Goal: Task Accomplishment & Management: Manage account settings

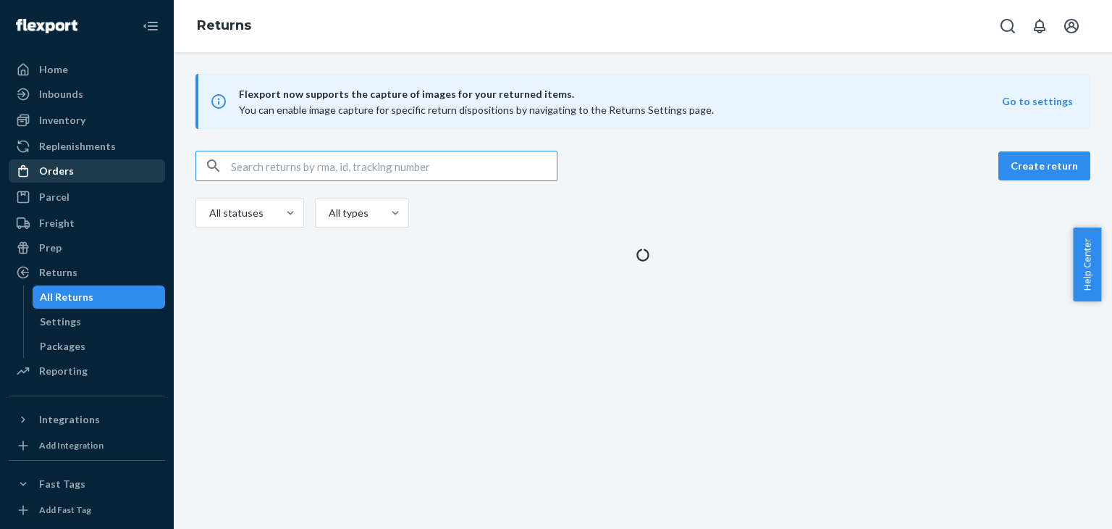
click at [110, 171] on div "Orders" at bounding box center [86, 171] width 153 height 20
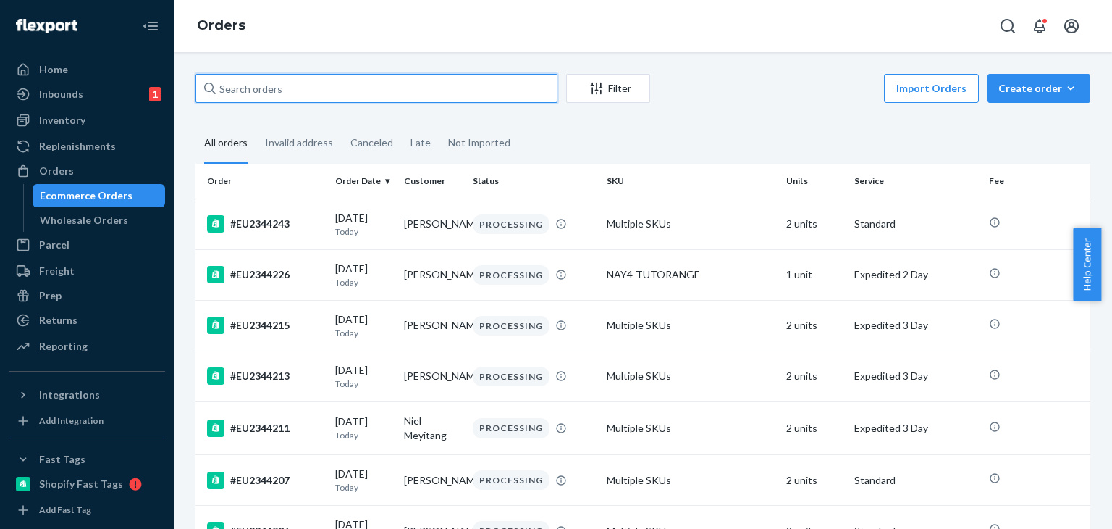
click at [381, 96] on input "text" at bounding box center [376, 88] width 362 height 29
paste input "#EU2325426"
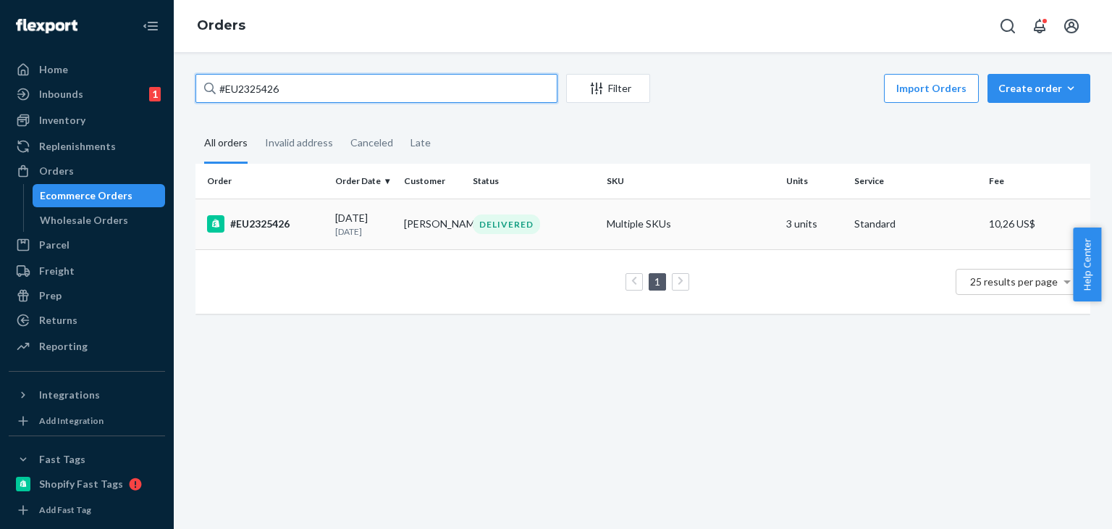
type input "#EU2325426"
click at [510, 235] on td "DELIVERED" at bounding box center [534, 223] width 134 height 51
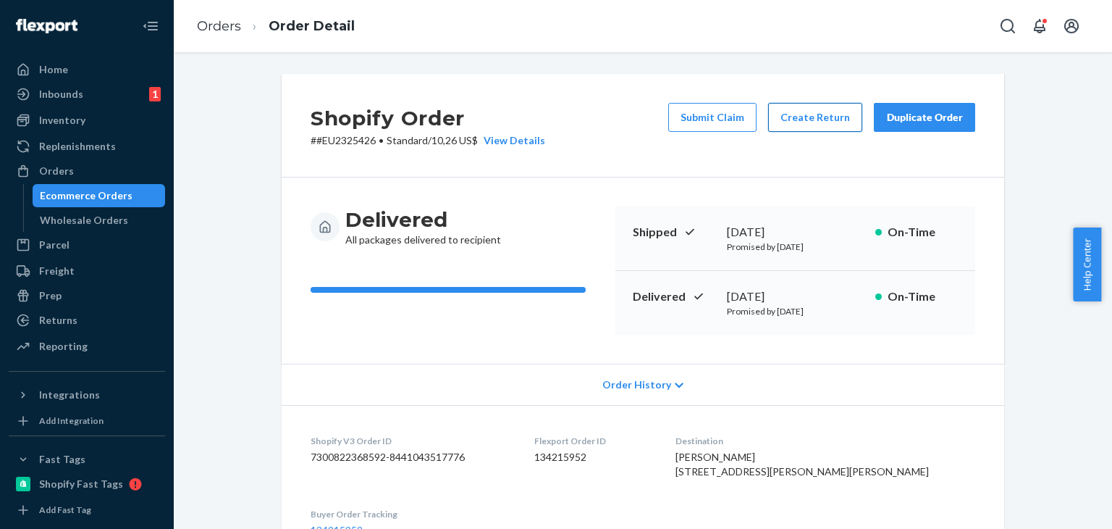
click at [785, 122] on button "Create Return" at bounding box center [815, 117] width 94 height 29
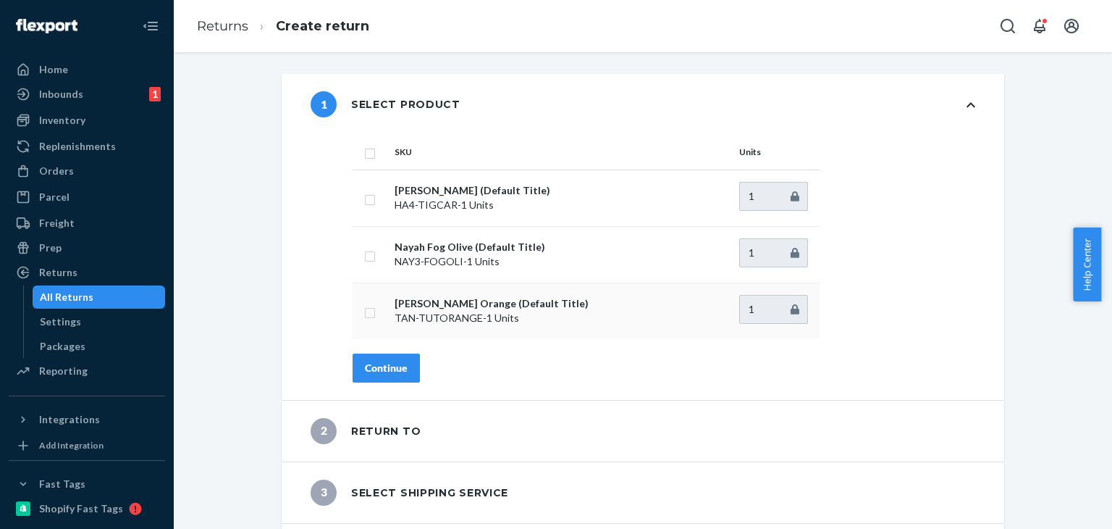
click at [368, 308] on input "checkbox" at bounding box center [370, 310] width 12 height 15
checkbox input "true"
click at [391, 367] on div "Continue" at bounding box center [386, 368] width 43 height 14
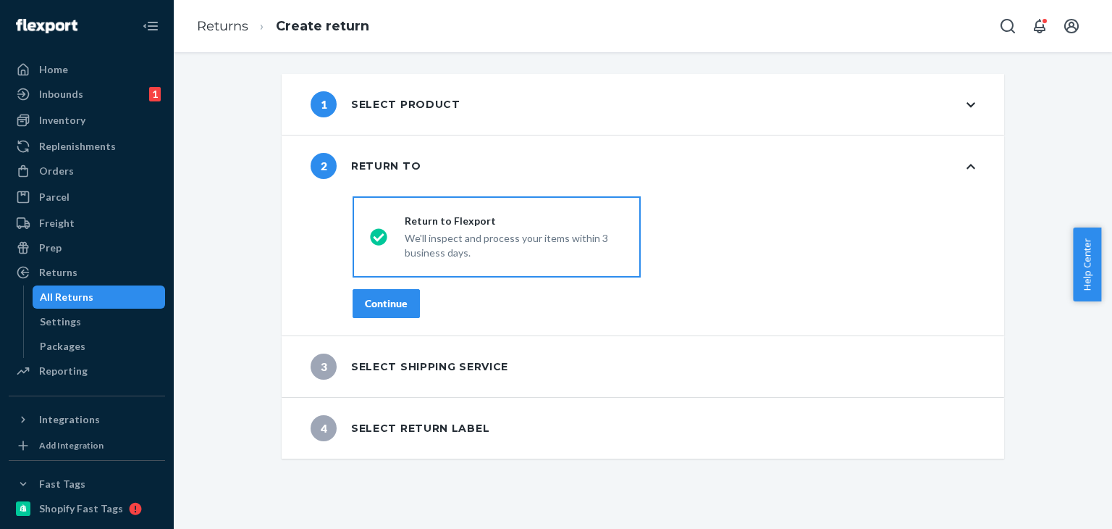
click at [378, 293] on button "Continue" at bounding box center [386, 303] width 67 height 29
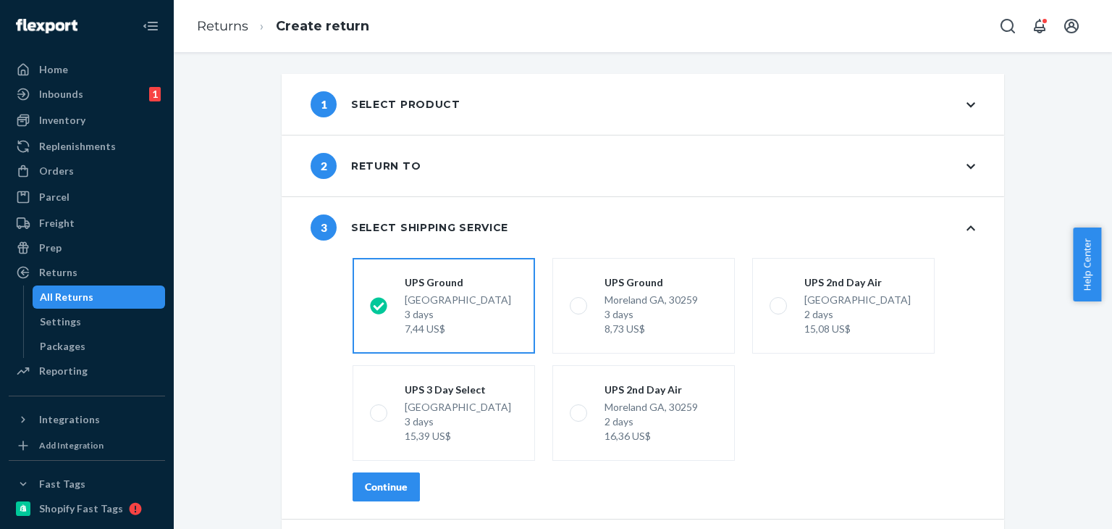
click at [400, 487] on div "Continue" at bounding box center [386, 486] width 43 height 14
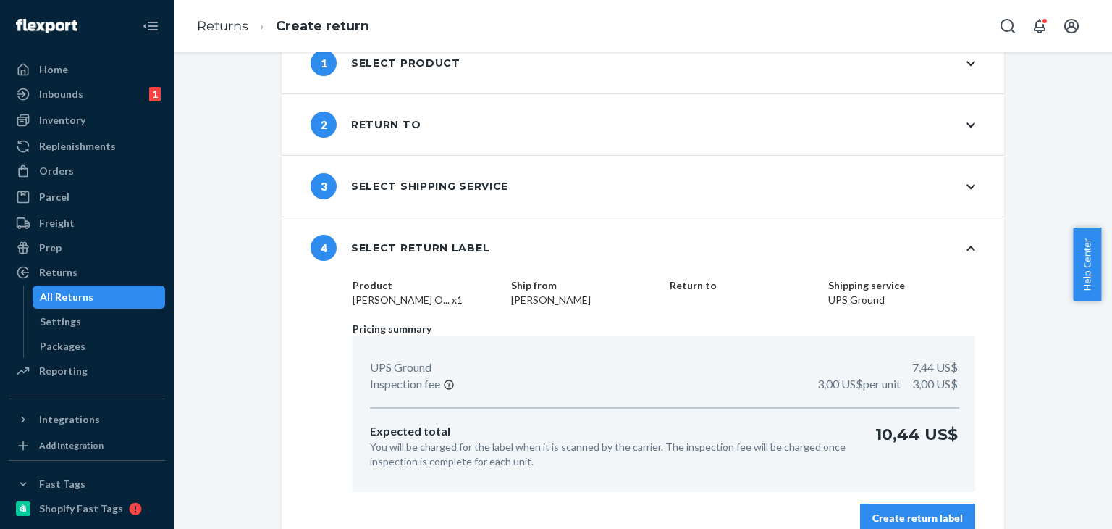
scroll to position [62, 0]
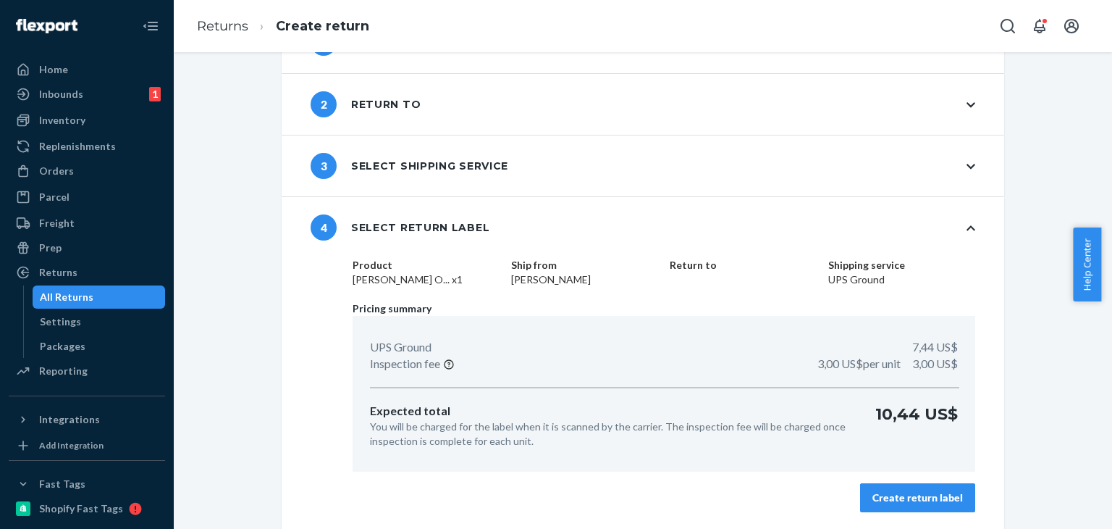
click at [898, 483] on button "Create return label" at bounding box center [917, 497] width 115 height 29
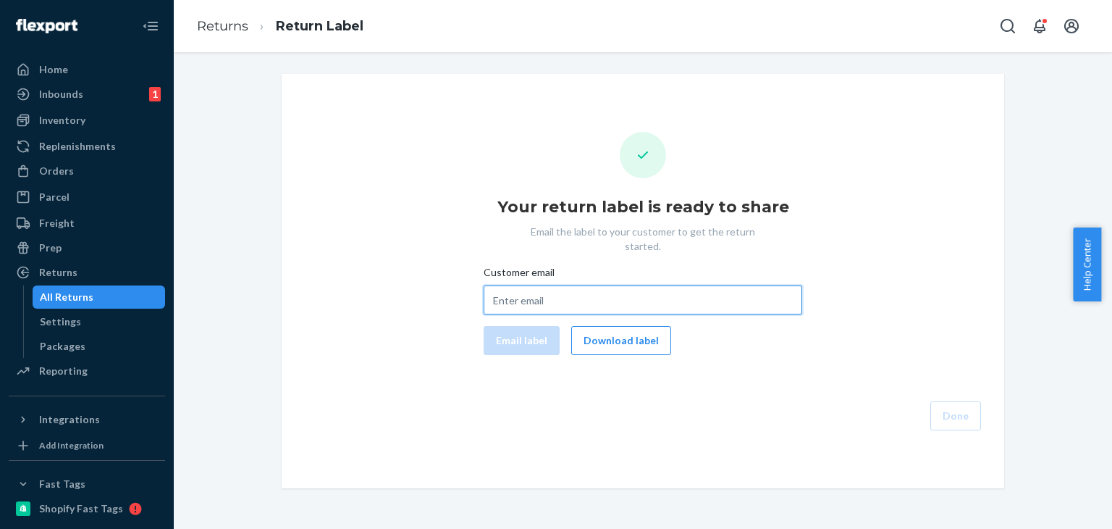
click at [516, 285] on input "Customer email" at bounding box center [643, 299] width 319 height 29
paste input "adrian.atenciop@gmail.com"
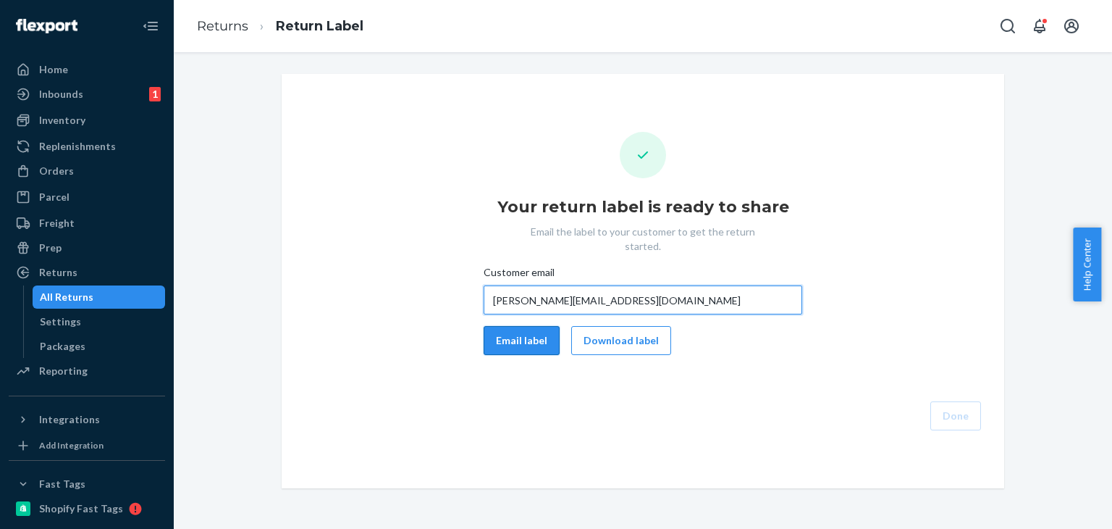
type input "adrian.atenciop@gmail.com"
click at [517, 326] on button "Email label" at bounding box center [522, 340] width 76 height 29
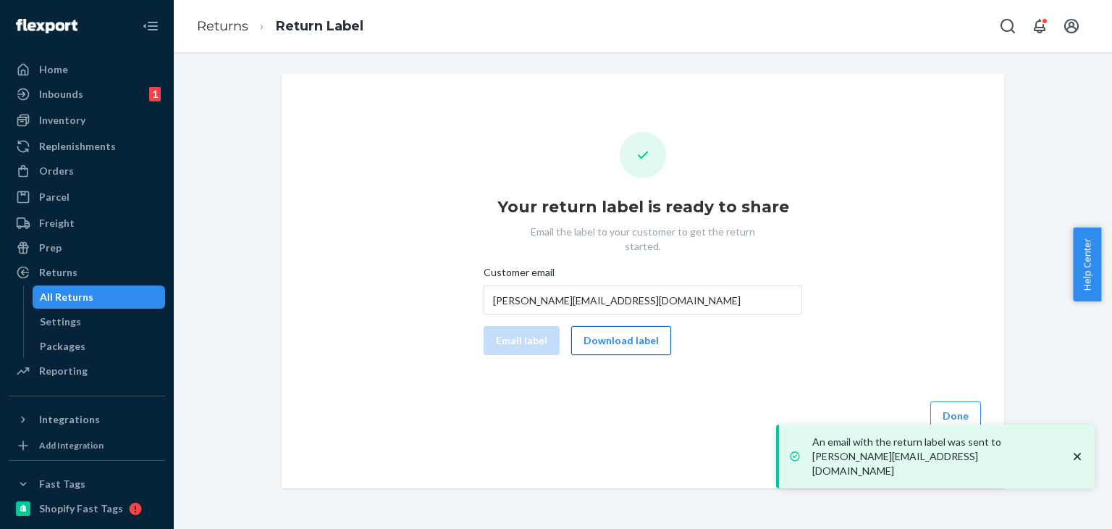
click at [609, 330] on button "Download label" at bounding box center [621, 340] width 100 height 29
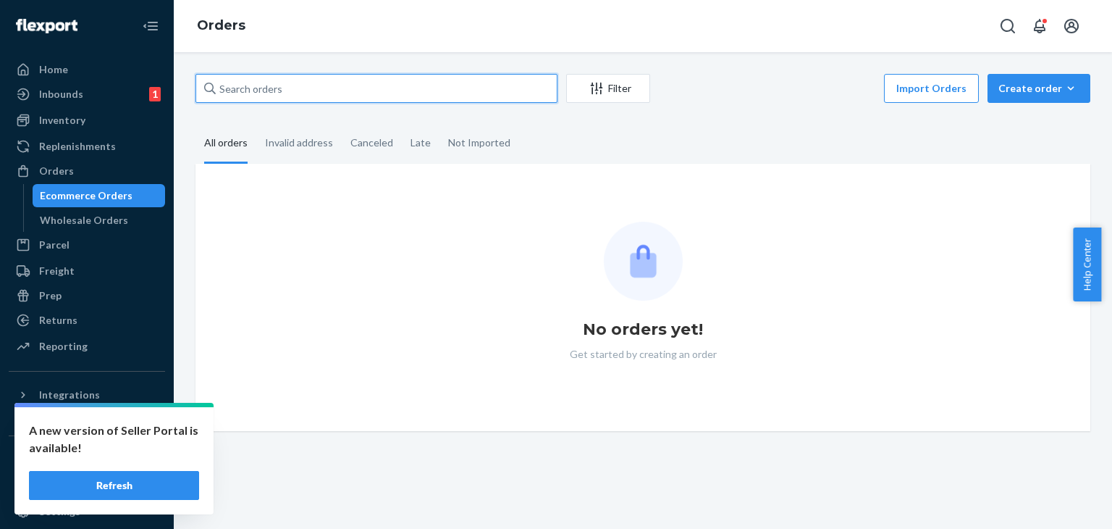
click at [240, 88] on input "text" at bounding box center [376, 88] width 362 height 29
paste input "#EU2327971"
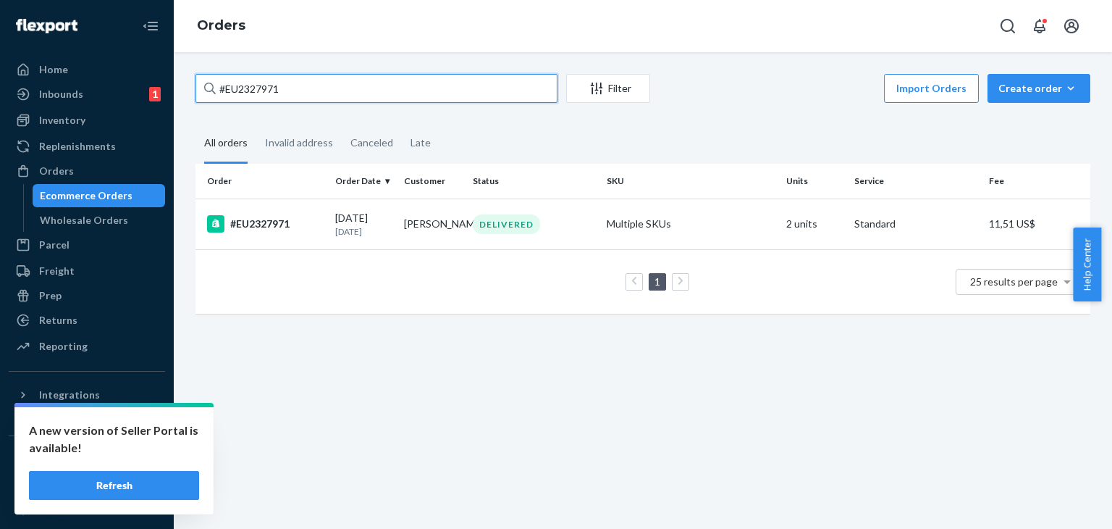
type input "#EU2327971"
click at [382, 228] on p "[DATE]" at bounding box center [363, 231] width 57 height 12
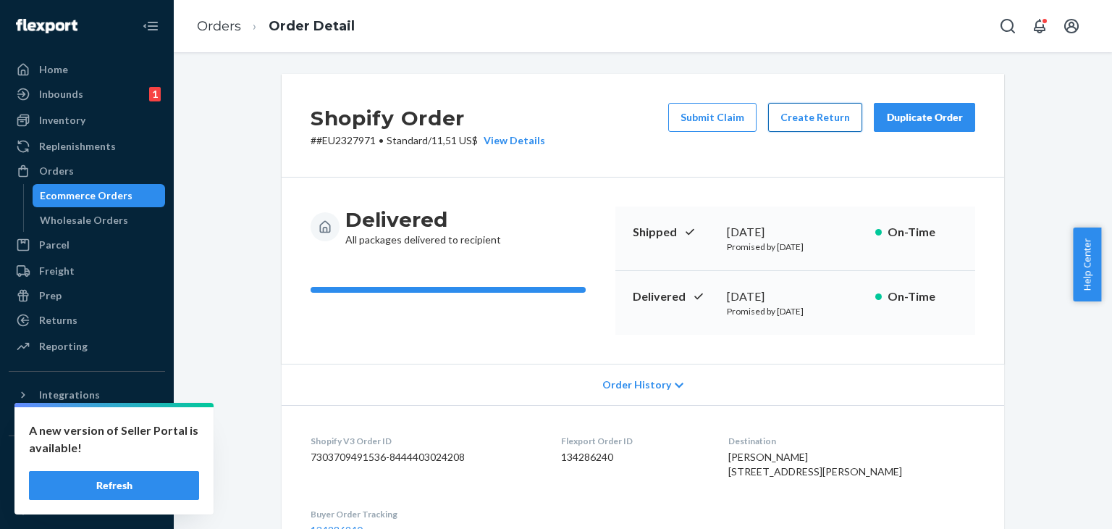
click at [785, 121] on button "Create Return" at bounding box center [815, 117] width 94 height 29
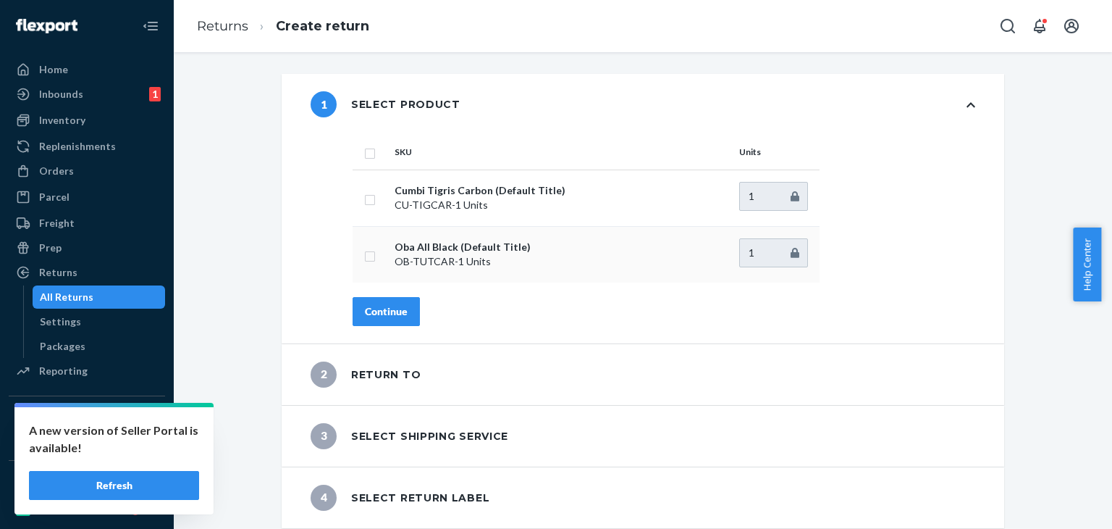
click at [389, 251] on td "Oba All Black (Default Title) OB-TUTCAR - 1 Units" at bounding box center [561, 254] width 345 height 56
click at [366, 253] on input "checkbox" at bounding box center [370, 254] width 12 height 15
checkbox input "true"
click at [381, 311] on div "Continue" at bounding box center [386, 311] width 43 height 14
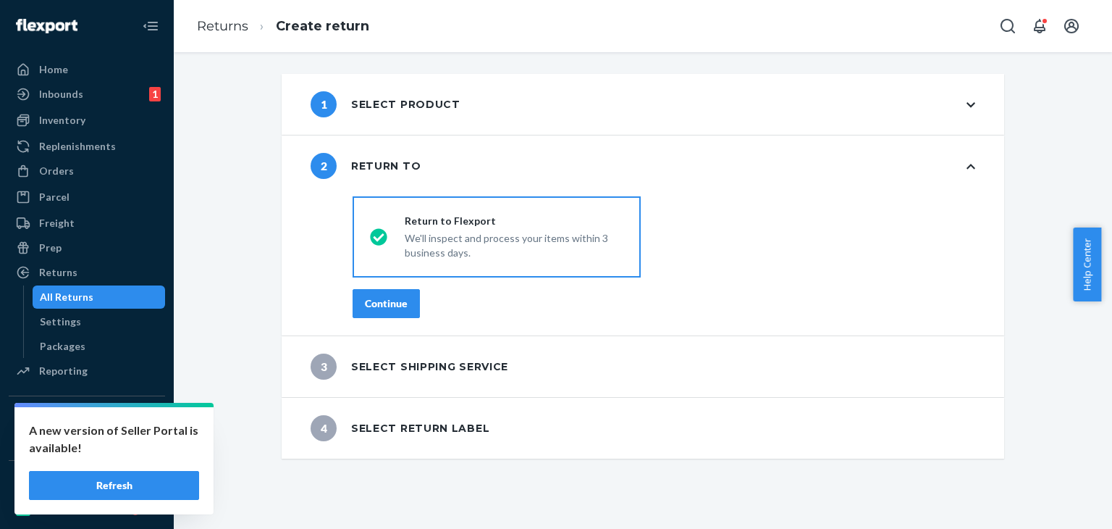
click at [396, 300] on div "Continue" at bounding box center [386, 303] width 43 height 14
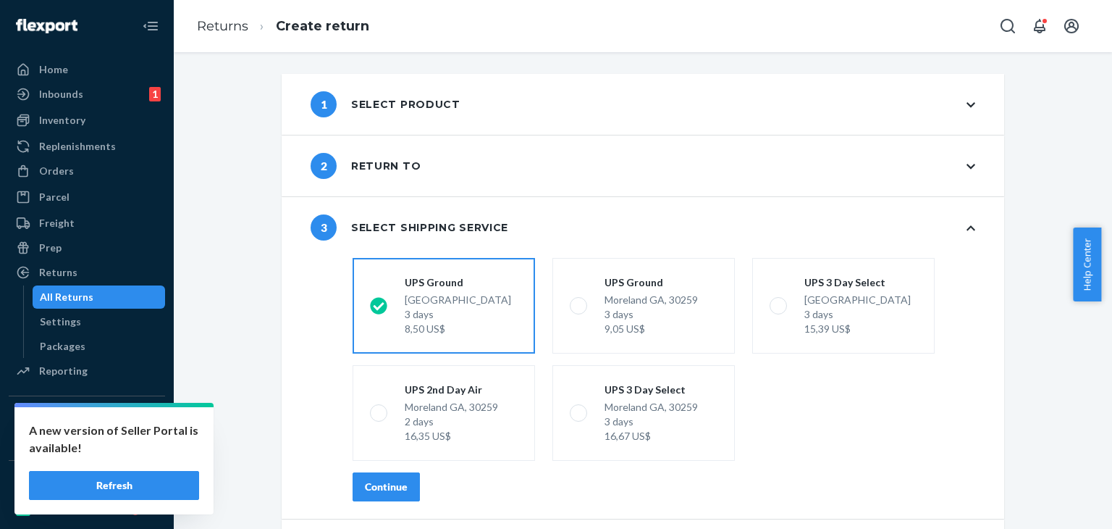
click at [379, 479] on div "Continue" at bounding box center [386, 486] width 43 height 14
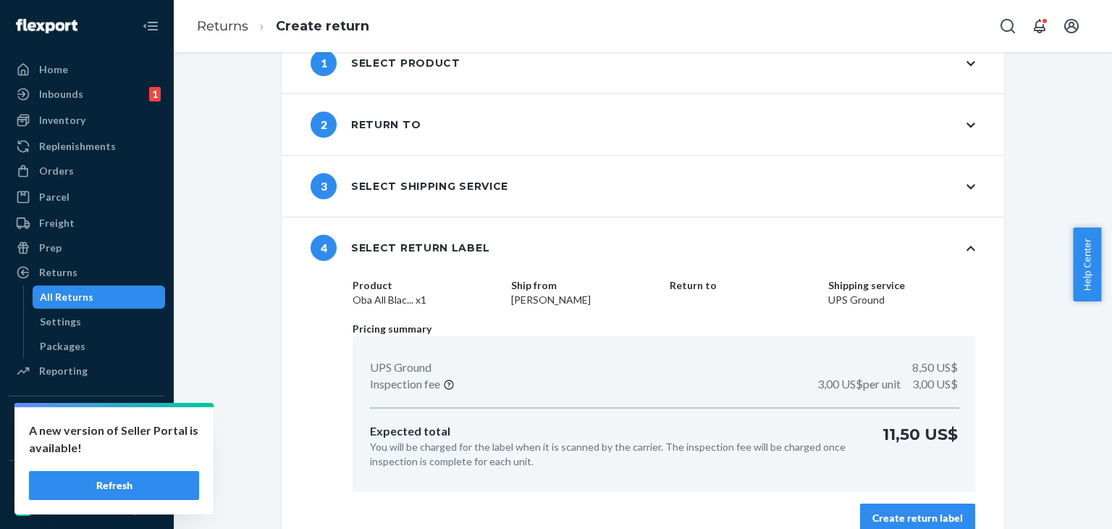
scroll to position [62, 0]
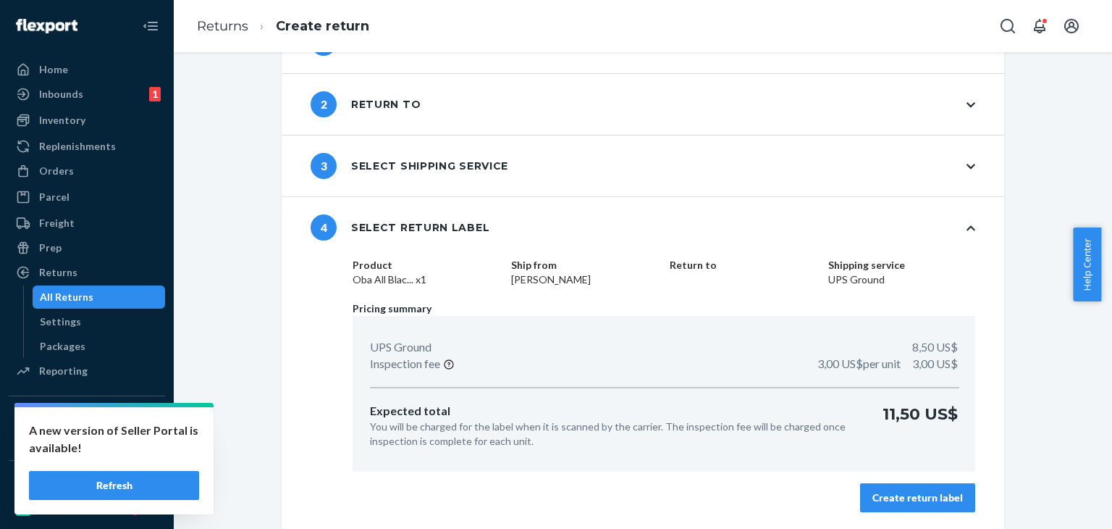
click at [930, 497] on div "Create return label" at bounding box center [917, 497] width 91 height 14
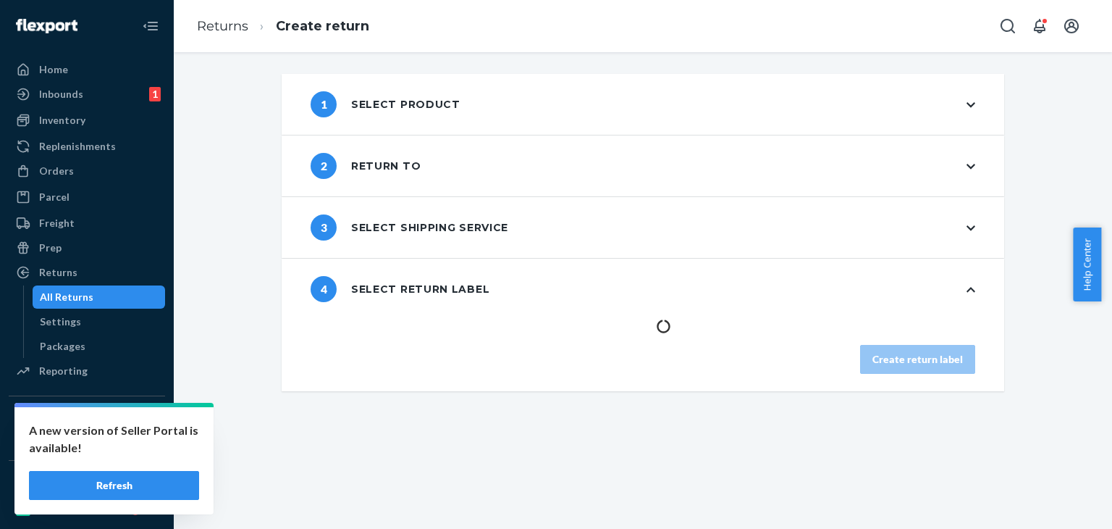
scroll to position [0, 0]
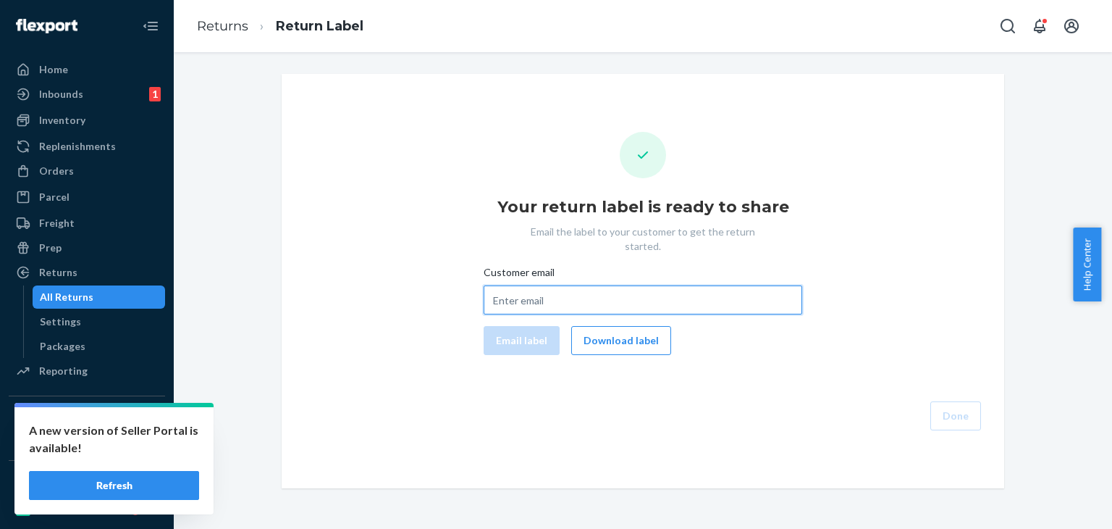
click at [568, 285] on input "Customer email" at bounding box center [643, 299] width 319 height 29
paste input "#EU2327971"
type input "#EU2327971"
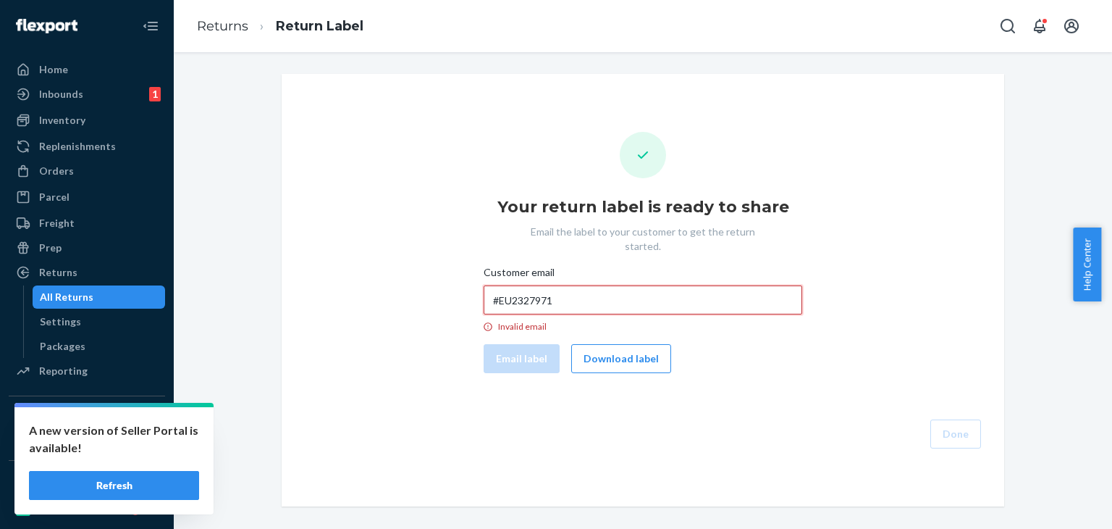
click at [525, 285] on input "#EU2327971" at bounding box center [643, 299] width 319 height 29
paste input "allyc246@gmail.com"
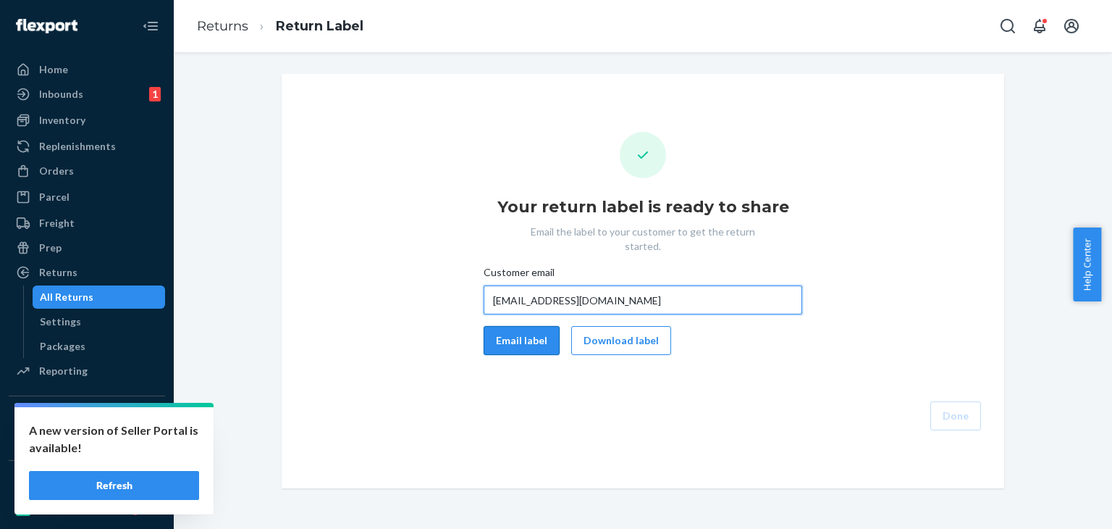
type input "allyc246@gmail.com"
click at [504, 330] on button "Email label" at bounding box center [522, 340] width 76 height 29
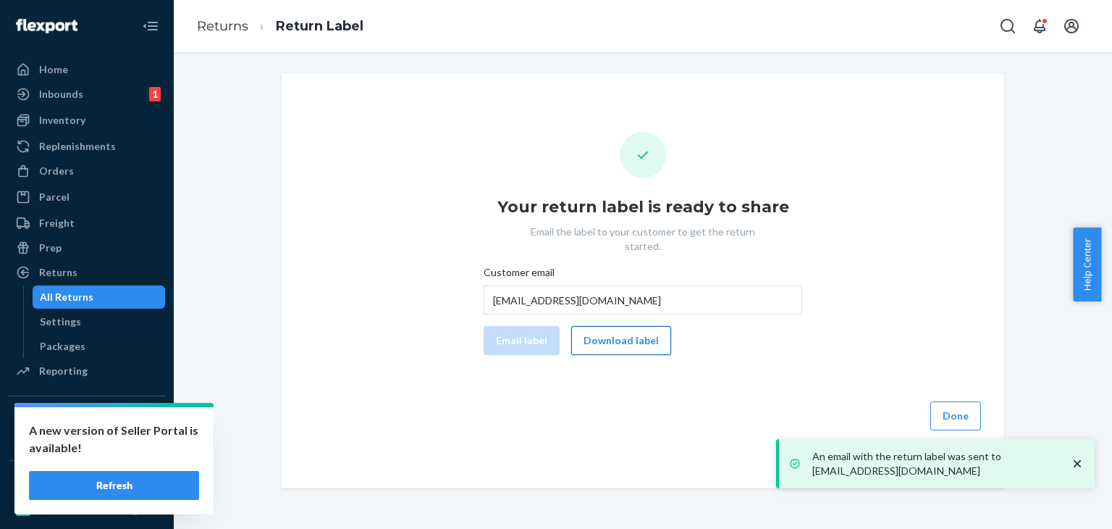
click at [623, 331] on button "Download label" at bounding box center [621, 340] width 100 height 29
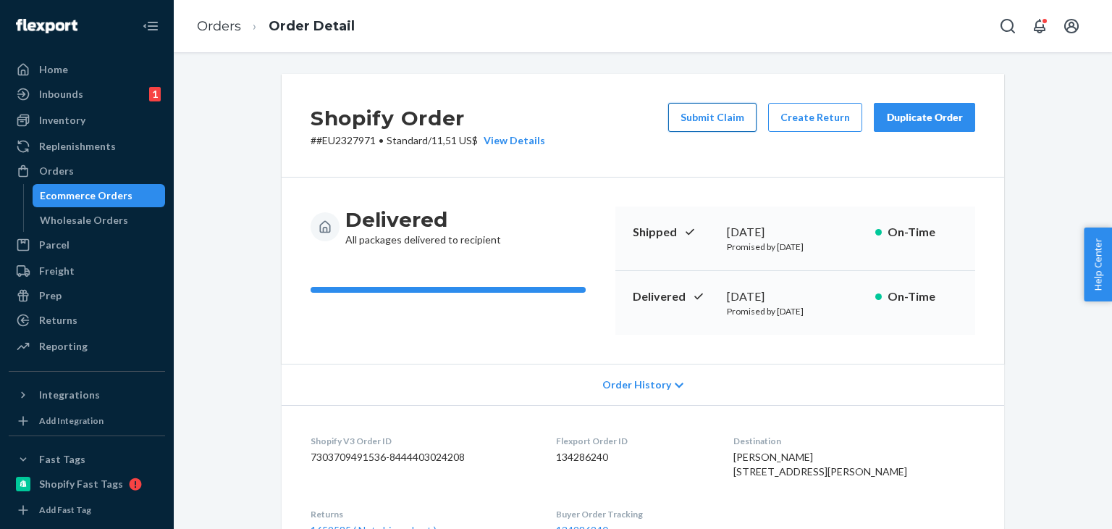
click at [705, 117] on button "Submit Claim" at bounding box center [712, 117] width 88 height 29
click at [838, 116] on button "Create Return" at bounding box center [815, 117] width 94 height 29
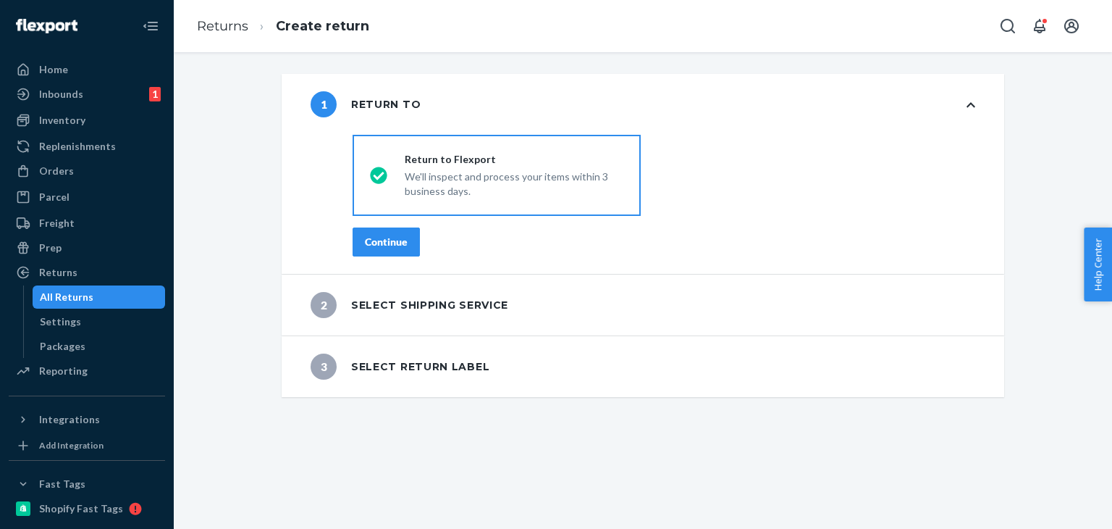
click at [81, 298] on div "All Returns" at bounding box center [67, 297] width 54 height 14
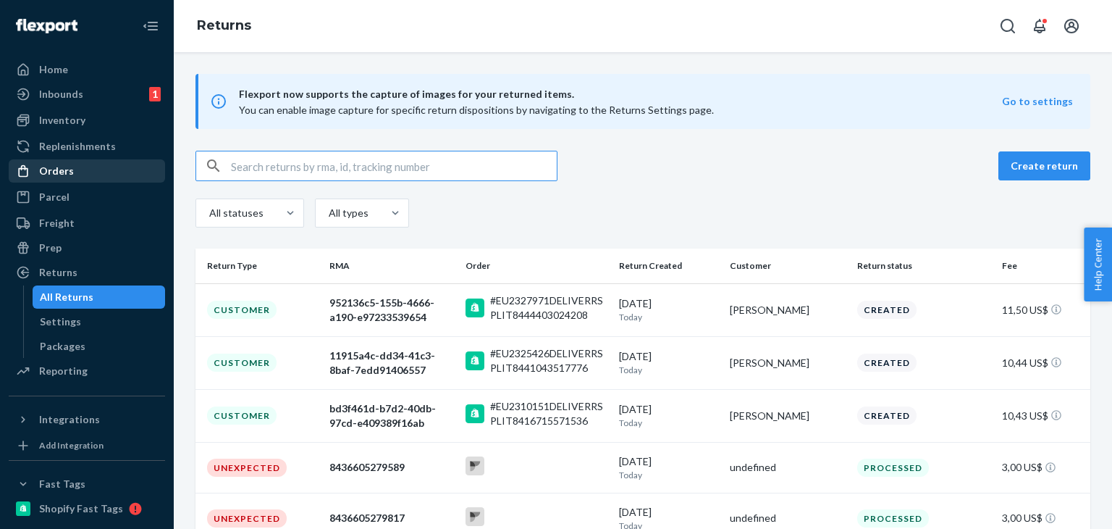
click at [68, 177] on div "Orders" at bounding box center [56, 171] width 35 height 14
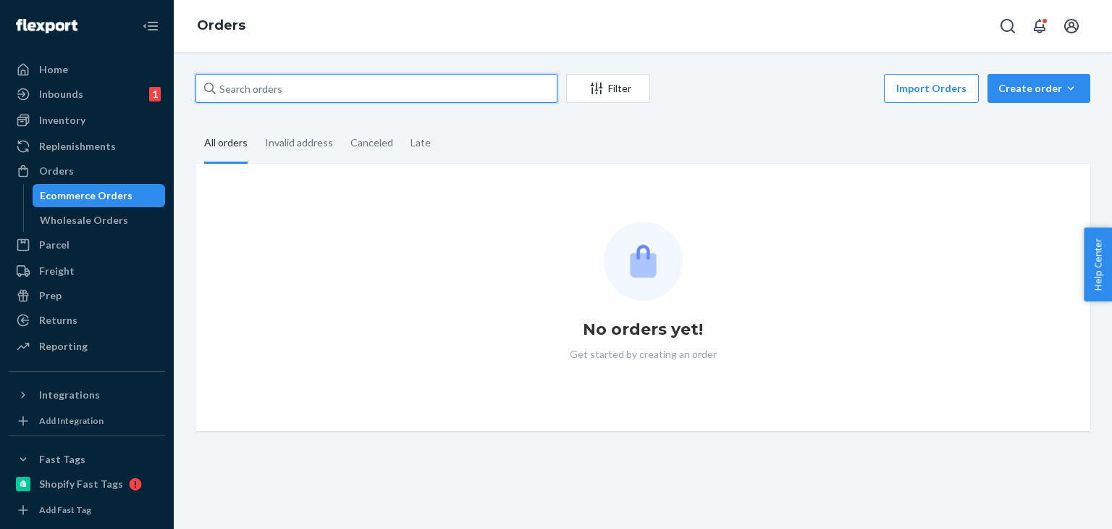
click at [316, 91] on input "text" at bounding box center [376, 88] width 362 height 29
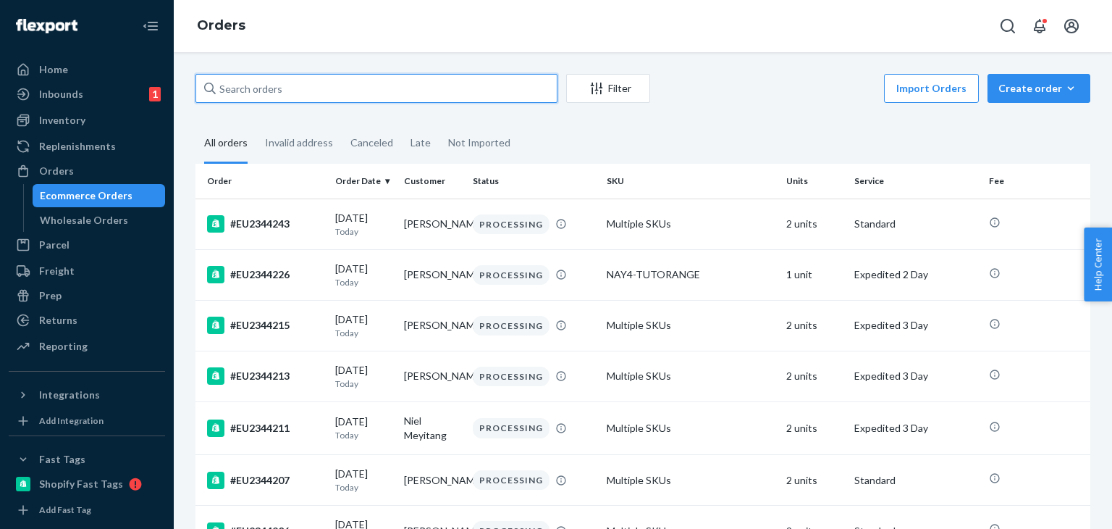
paste input "#EU2325730"
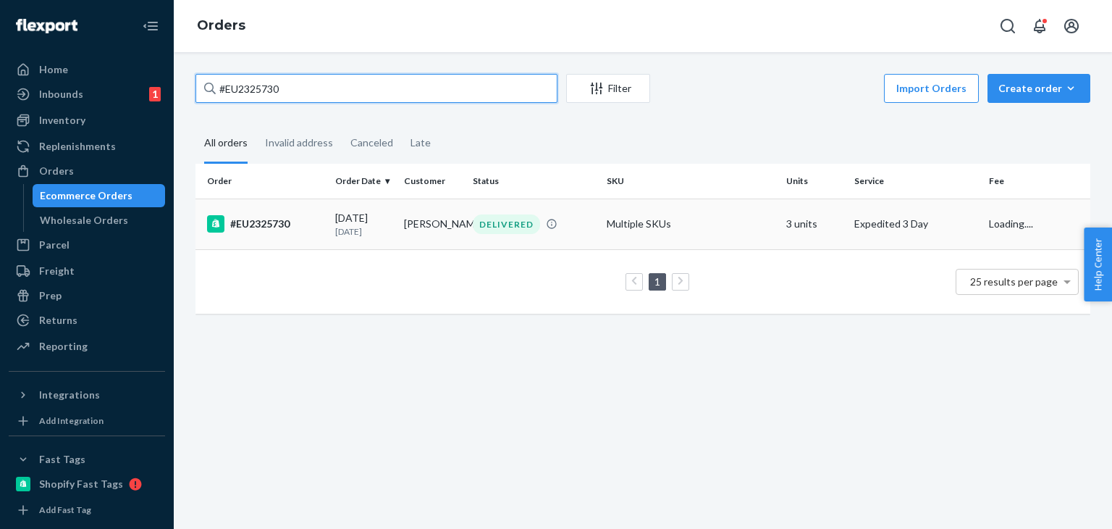
type input "#EU2325730"
click at [361, 241] on td "[DATE] [DATE]" at bounding box center [363, 223] width 69 height 51
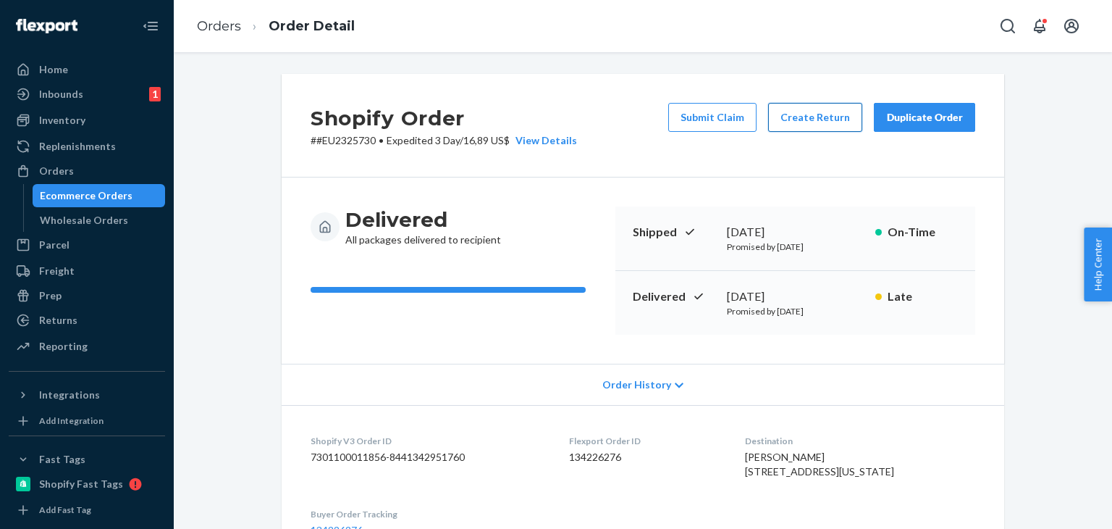
click at [794, 126] on button "Create Return" at bounding box center [815, 117] width 94 height 29
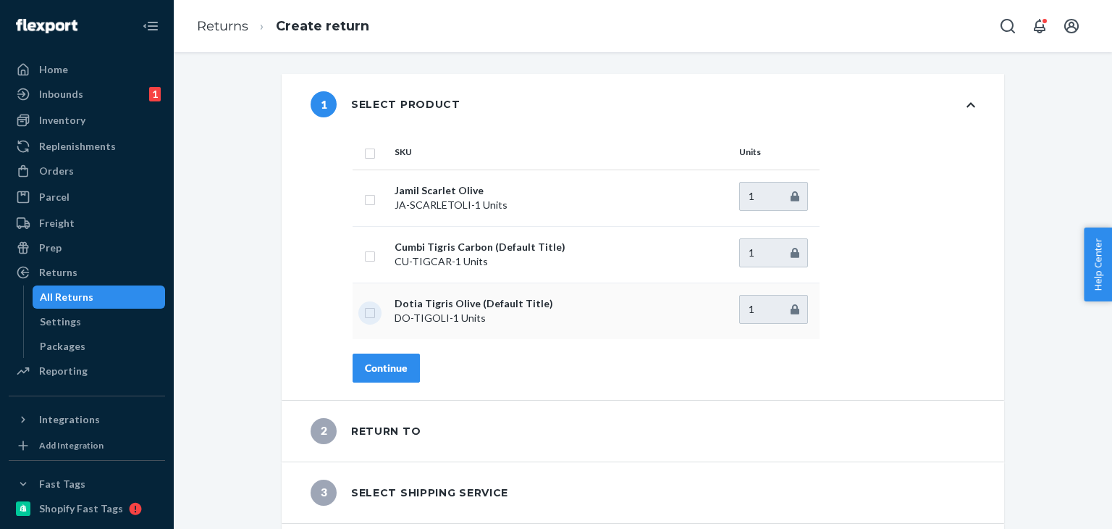
click at [368, 314] on input "checkbox" at bounding box center [370, 310] width 12 height 15
checkbox input "true"
click at [378, 368] on div "Continue" at bounding box center [386, 368] width 43 height 14
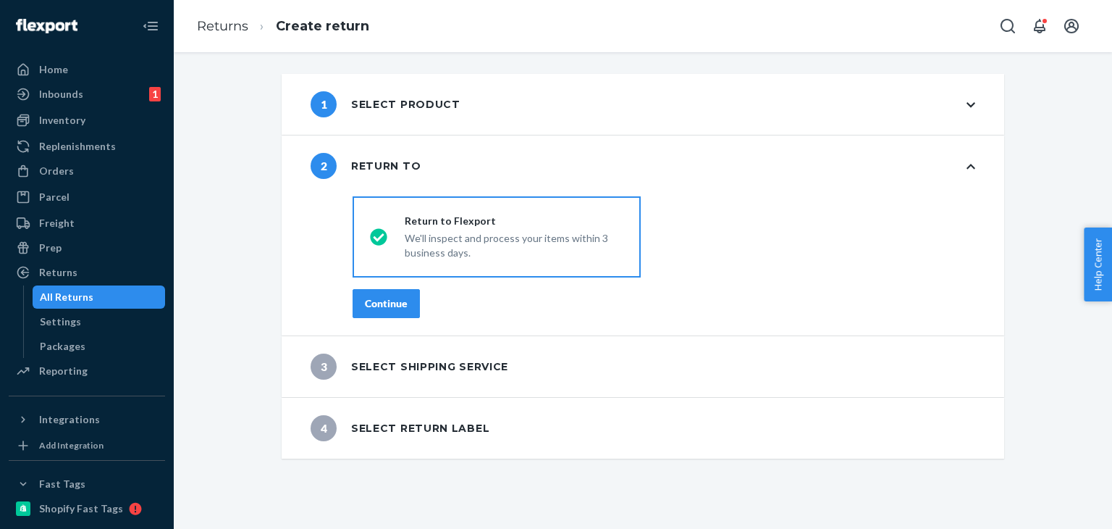
click at [392, 303] on div "Continue" at bounding box center [386, 303] width 43 height 14
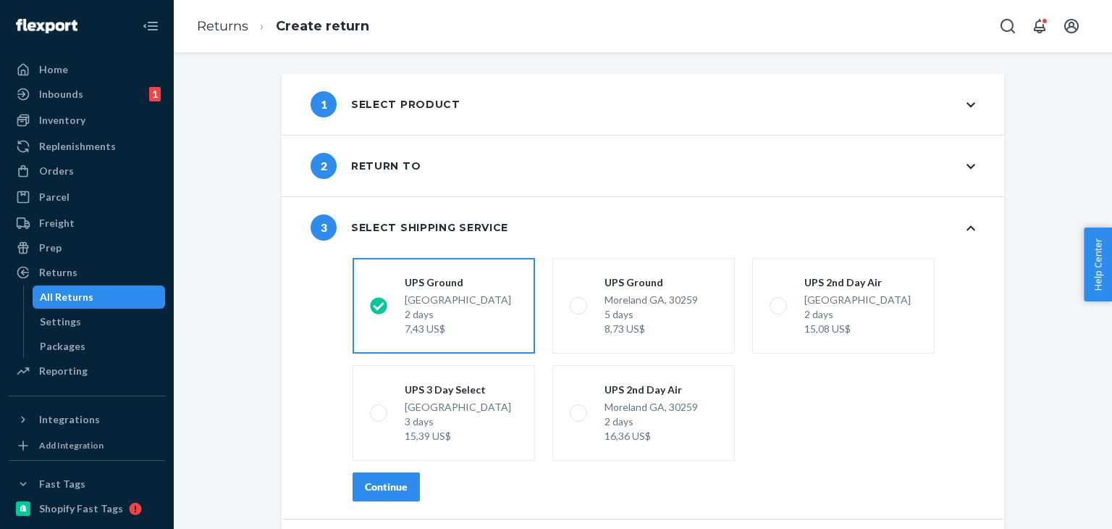
click at [365, 487] on div "Continue" at bounding box center [386, 486] width 43 height 14
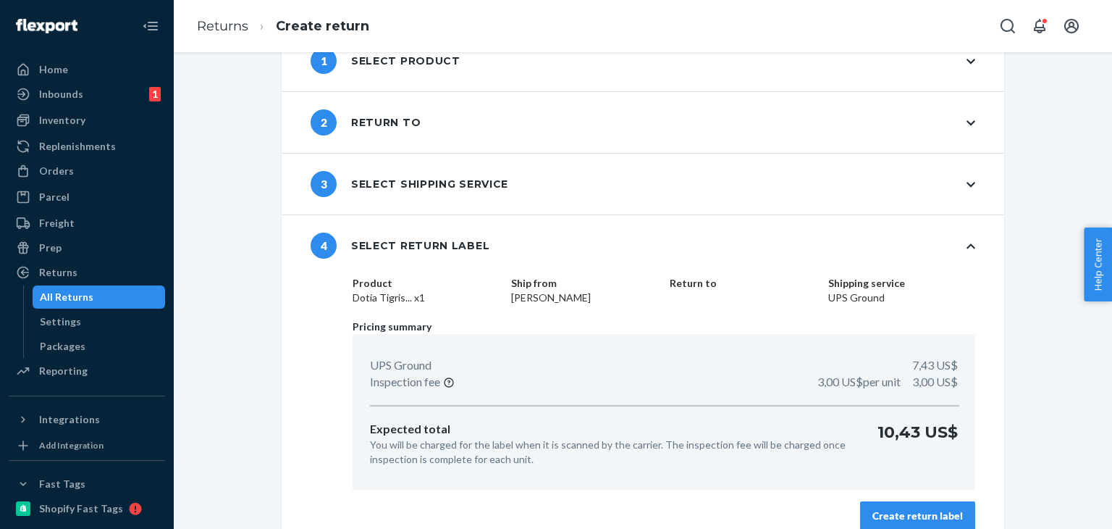
scroll to position [62, 0]
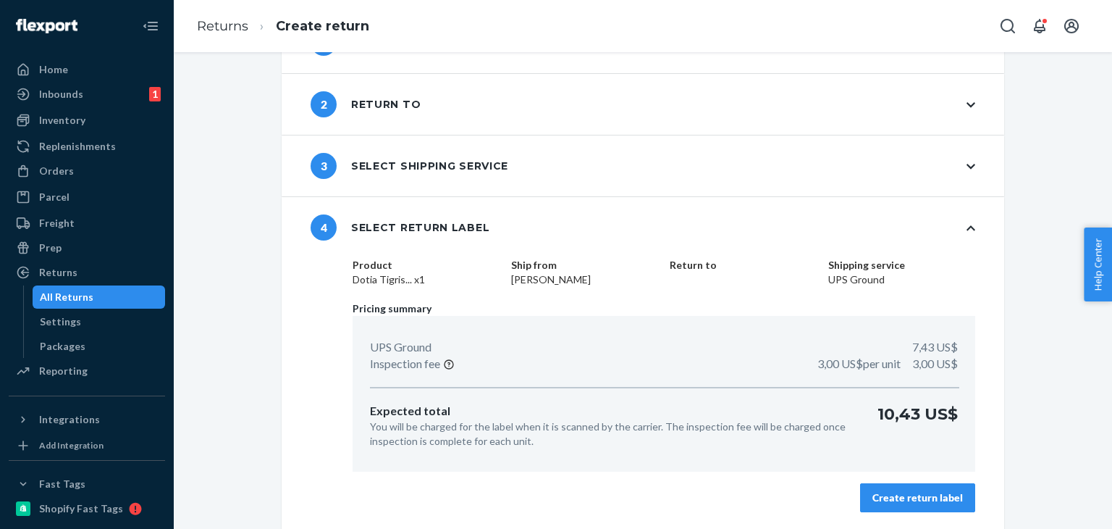
click at [922, 502] on div "Create return label" at bounding box center [917, 497] width 91 height 14
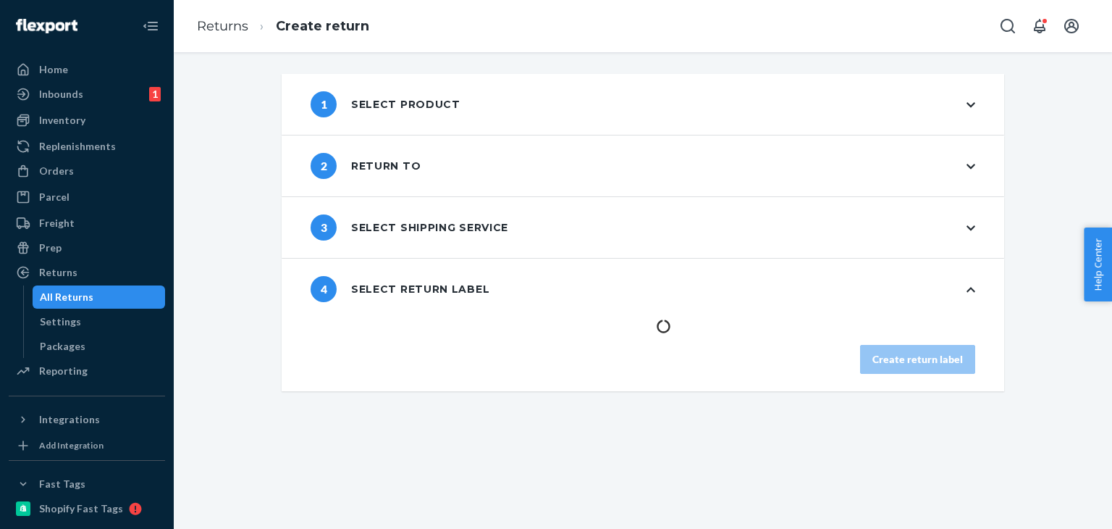
scroll to position [0, 0]
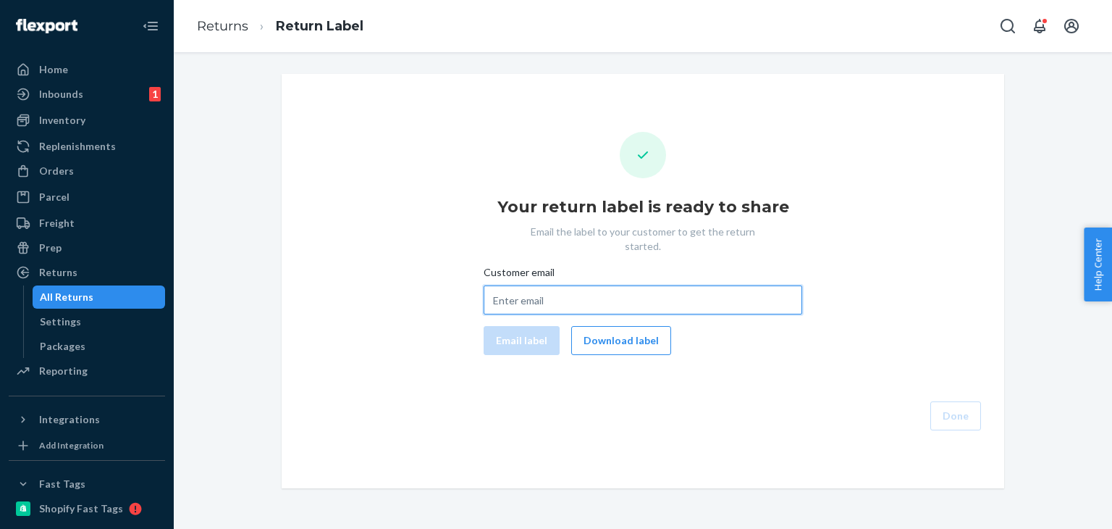
click at [609, 285] on input "Customer email" at bounding box center [643, 299] width 319 height 29
paste input "[EMAIL_ADDRESS][DOMAIN_NAME]"
type input "[EMAIL_ADDRESS][DOMAIN_NAME]"
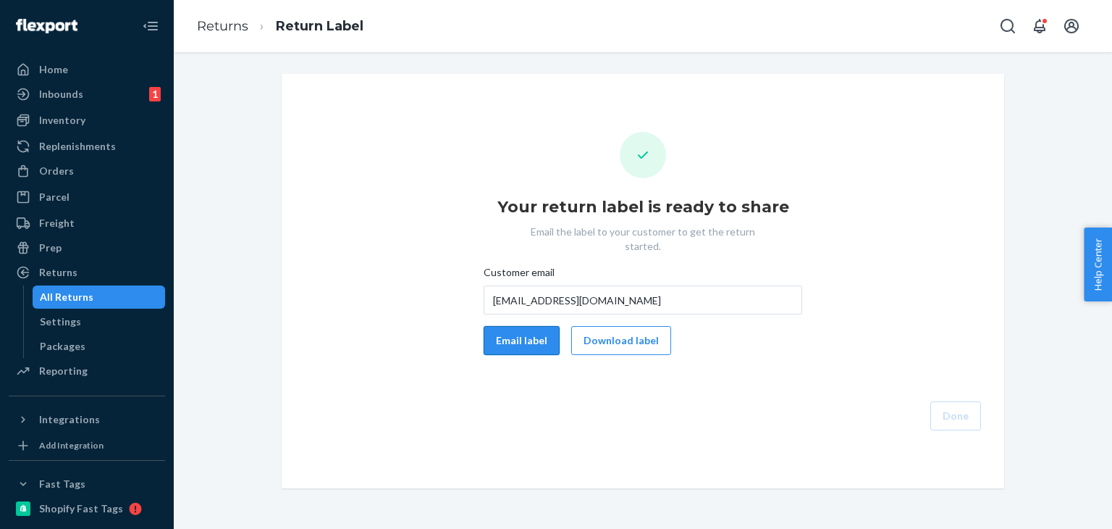
click at [526, 326] on button "Email label" at bounding box center [522, 340] width 76 height 29
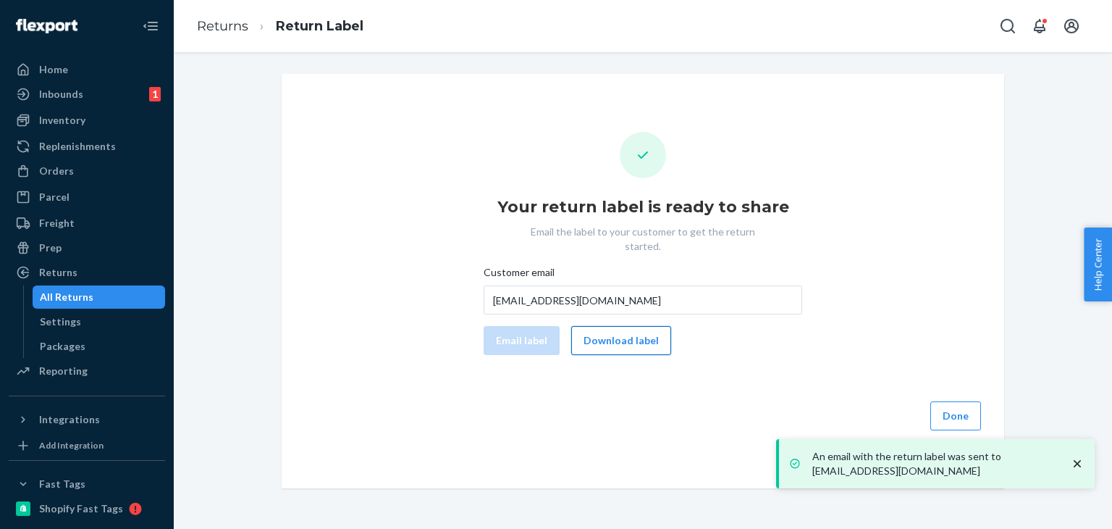
click at [642, 337] on button "Download label" at bounding box center [621, 340] width 100 height 29
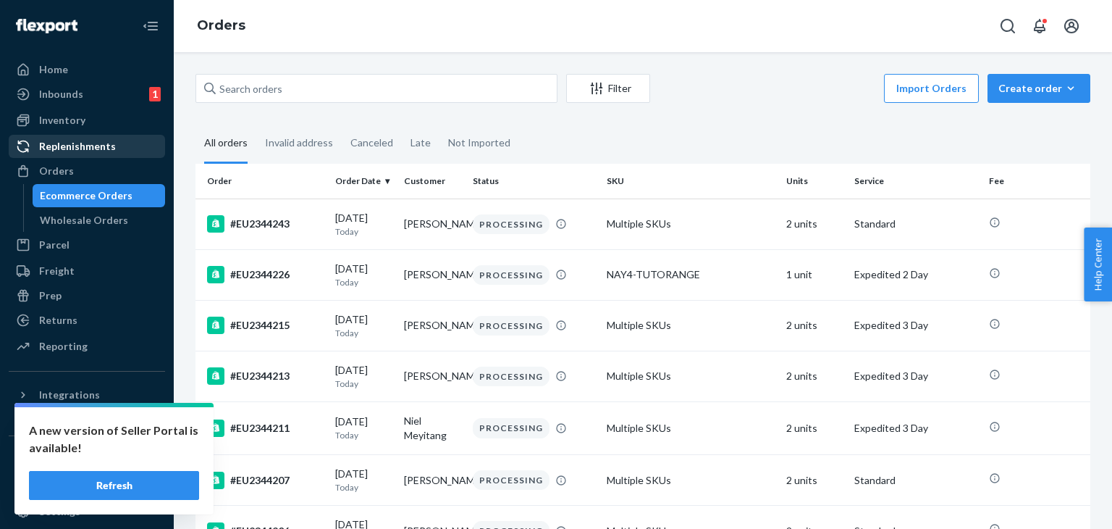
click at [106, 154] on div "Replenishments" at bounding box center [86, 146] width 153 height 20
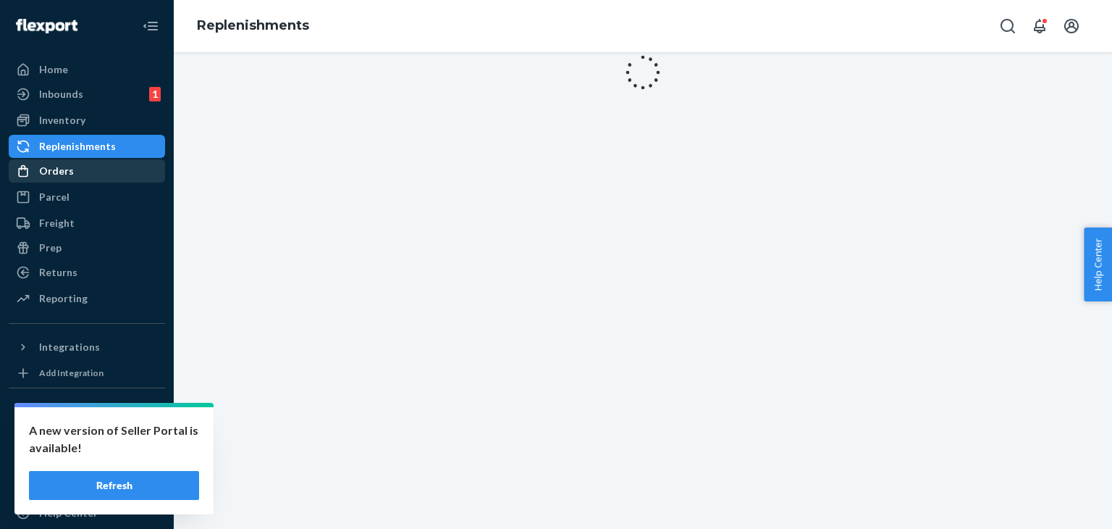
click at [110, 164] on div "Orders" at bounding box center [86, 171] width 153 height 20
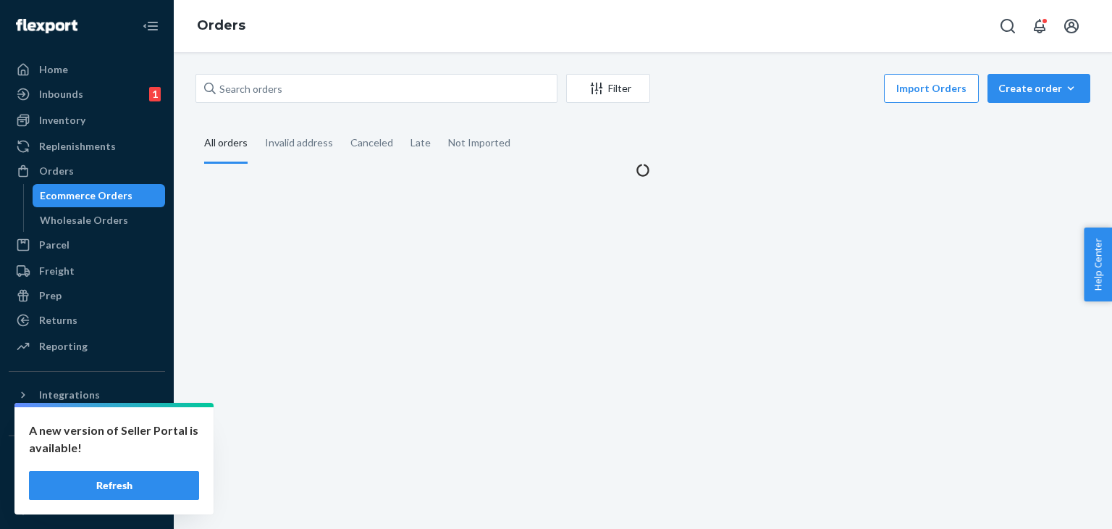
drag, startPoint x: 290, startPoint y: 111, endPoint x: 301, endPoint y: 93, distance: 21.5
click at [290, 111] on div "Filter Import Orders Create order Ecommerce order Removal order All orders Inva…" at bounding box center [643, 126] width 917 height 104
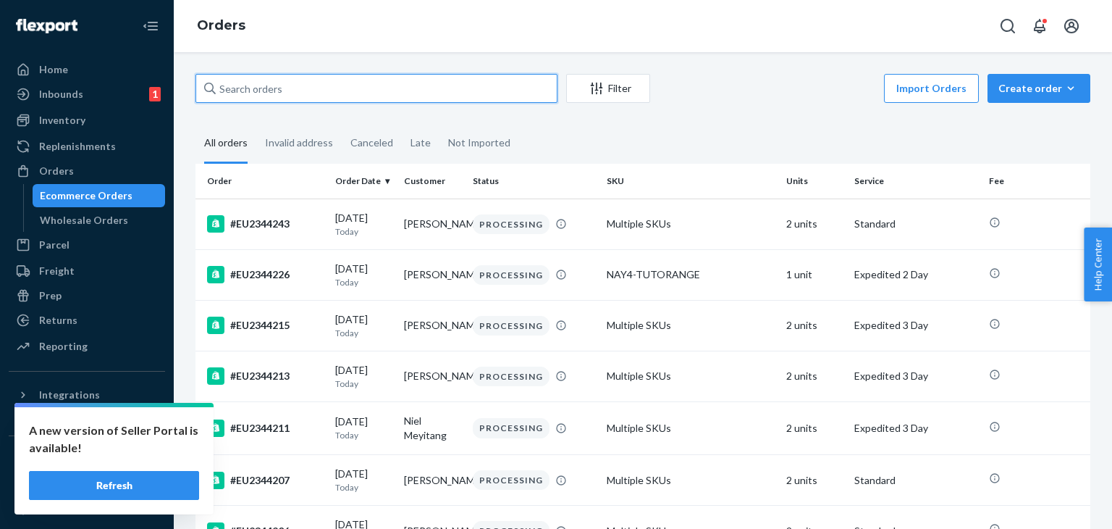
click at [301, 93] on input "text" at bounding box center [376, 88] width 362 height 29
paste input "#EU2314556"
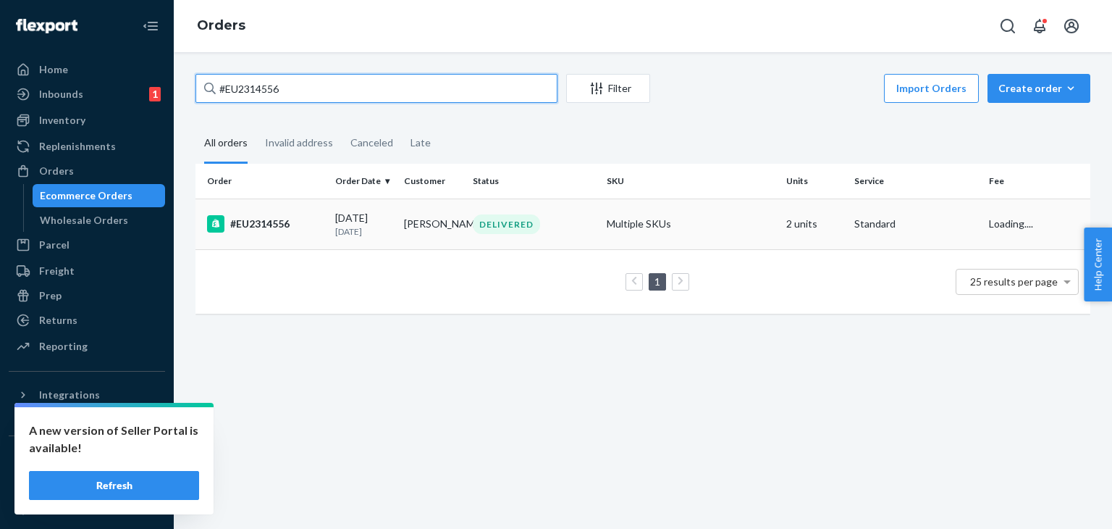
type input "#EU2314556"
click at [362, 214] on div "08/07/2025 13 days ago" at bounding box center [363, 224] width 57 height 27
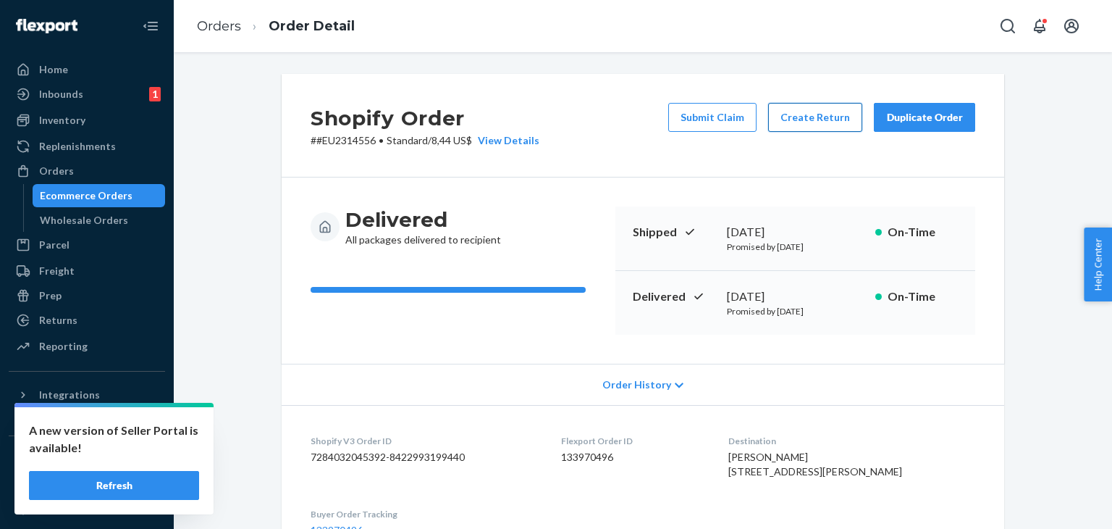
click at [833, 117] on button "Create Return" at bounding box center [815, 117] width 94 height 29
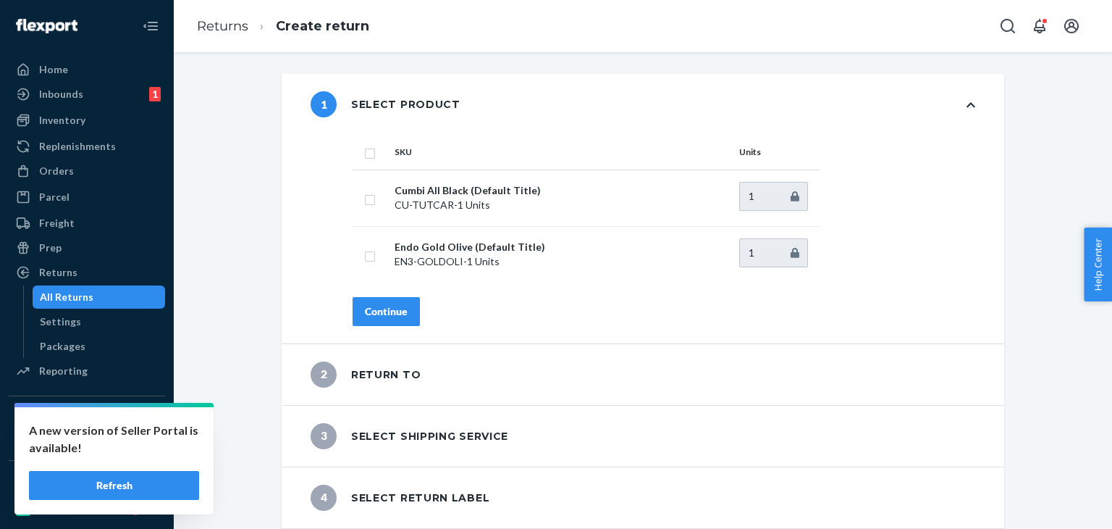
click at [364, 151] on input "checkbox" at bounding box center [370, 151] width 12 height 15
checkbox input "true"
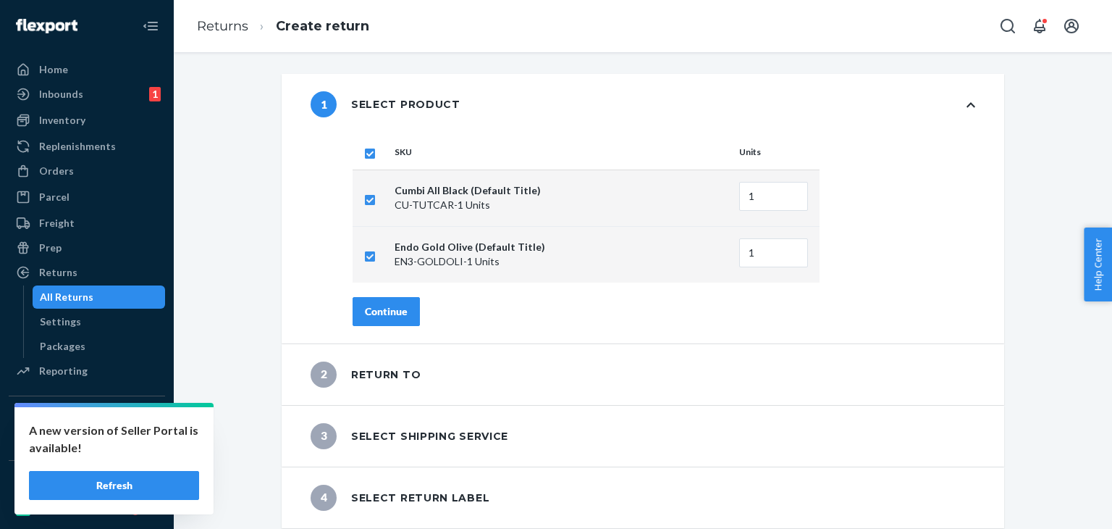
click at [383, 314] on div "Continue" at bounding box center [386, 311] width 43 height 14
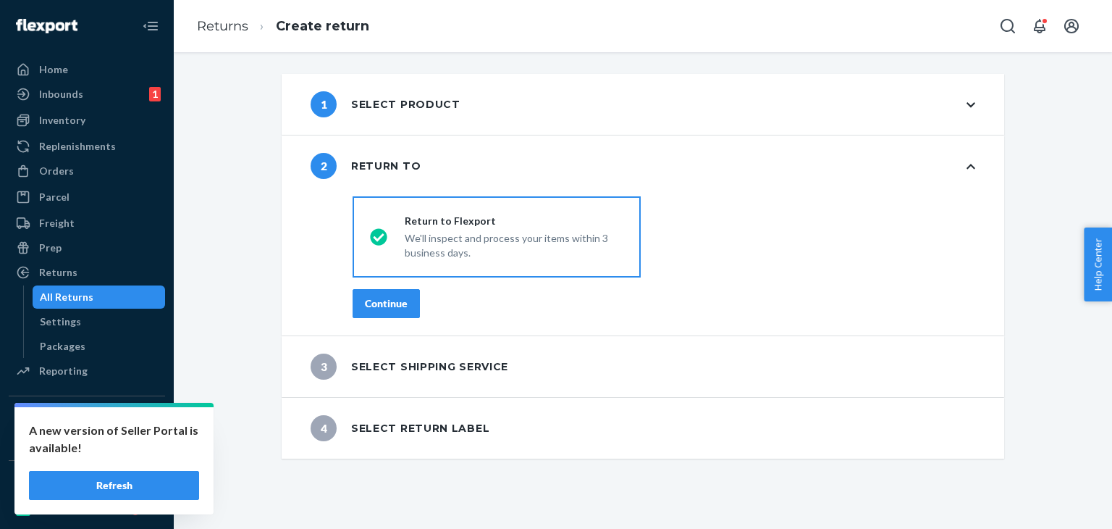
click at [385, 298] on div "Continue" at bounding box center [386, 303] width 43 height 14
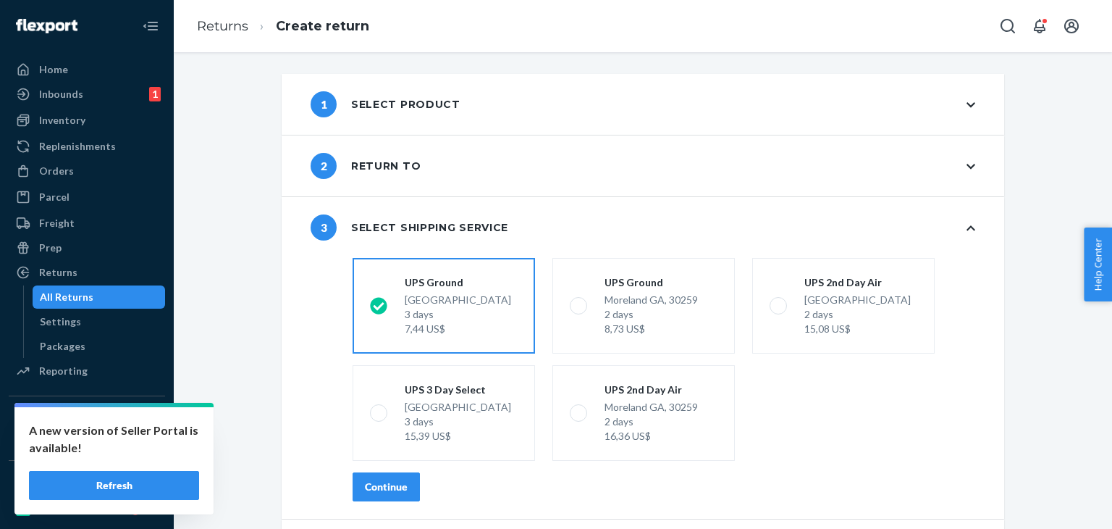
click at [345, 502] on div "shippingRatesRadioGroup UPS Ground Highland CA, 92346 3 days 7,44 US$ UPS Groun…" at bounding box center [664, 385] width 681 height 266
click at [377, 489] on div "Continue" at bounding box center [386, 486] width 43 height 14
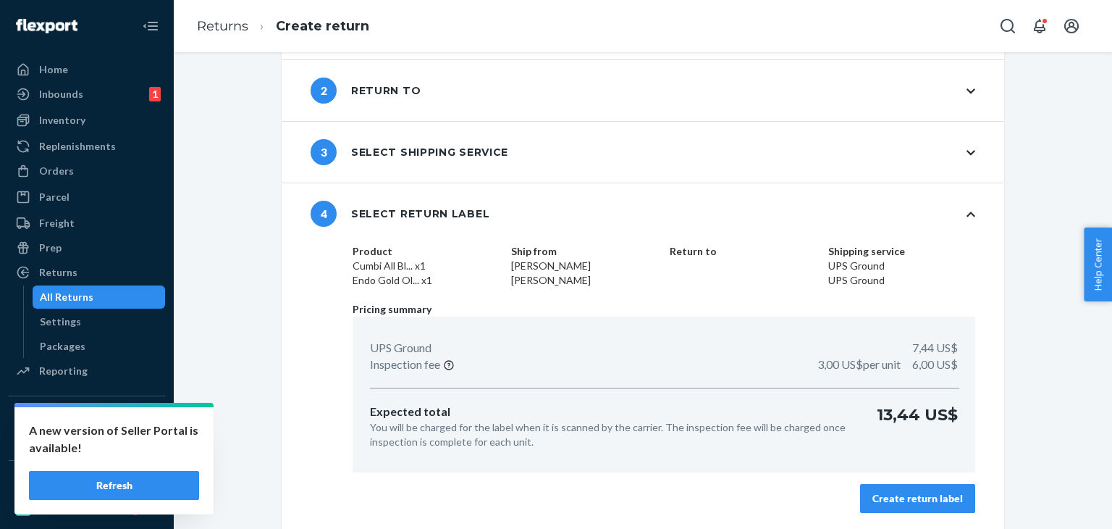
scroll to position [76, 0]
click at [921, 492] on div "Create return label" at bounding box center [917, 497] width 91 height 14
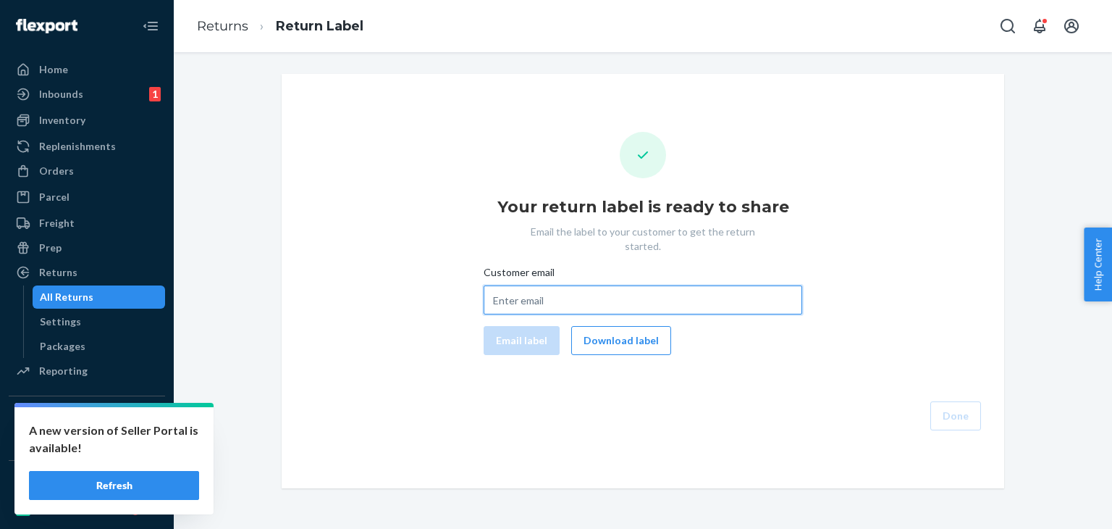
click at [565, 285] on input "Customer email" at bounding box center [643, 299] width 319 height 29
paste input "chrisdalton12145@gmail.com"
type input "chrisdalton12145@gmail.com"
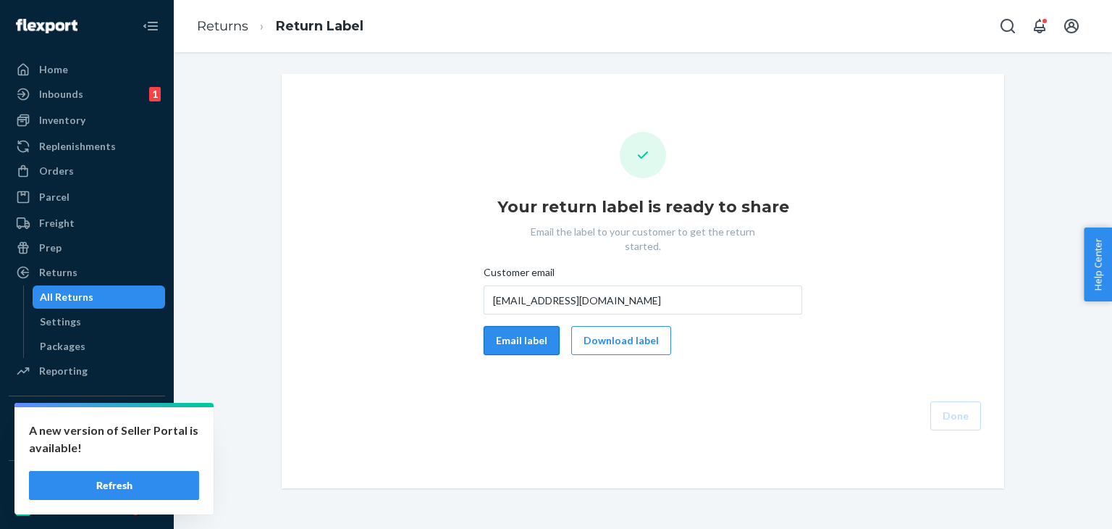
click at [513, 326] on button "Email label" at bounding box center [522, 340] width 76 height 29
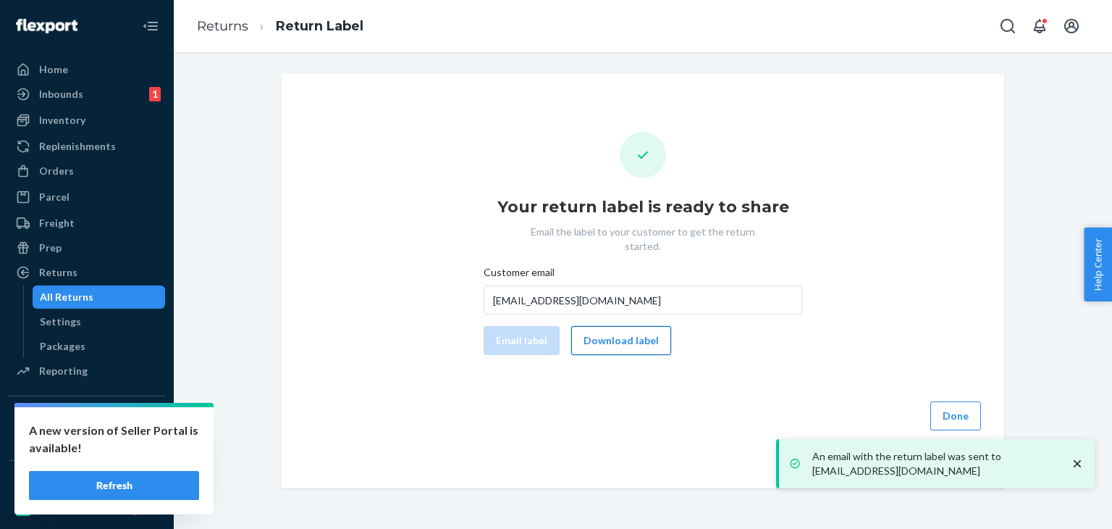
click at [634, 327] on button "Download label" at bounding box center [621, 340] width 100 height 29
